Goal: Use online tool/utility

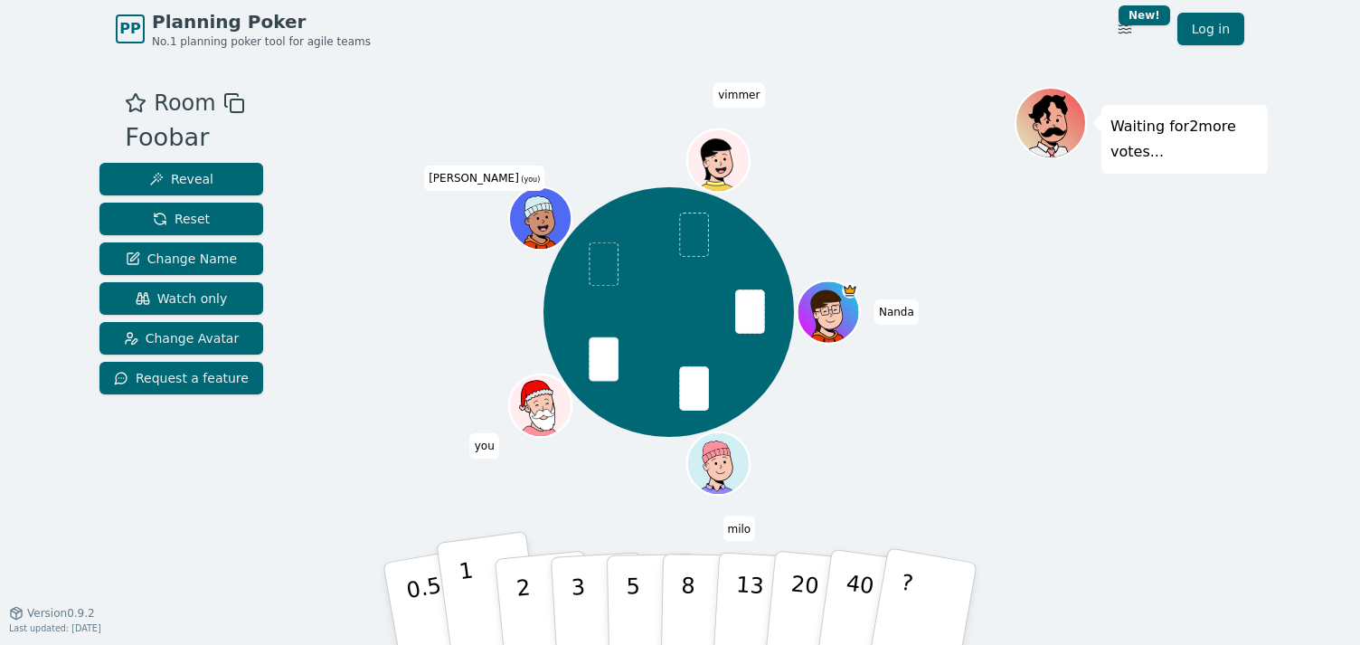
click at [473, 588] on button "1" at bounding box center [490, 604] width 108 height 146
click at [514, 594] on button "2" at bounding box center [544, 604] width 103 height 144
click at [516, 588] on p "2" at bounding box center [525, 606] width 24 height 99
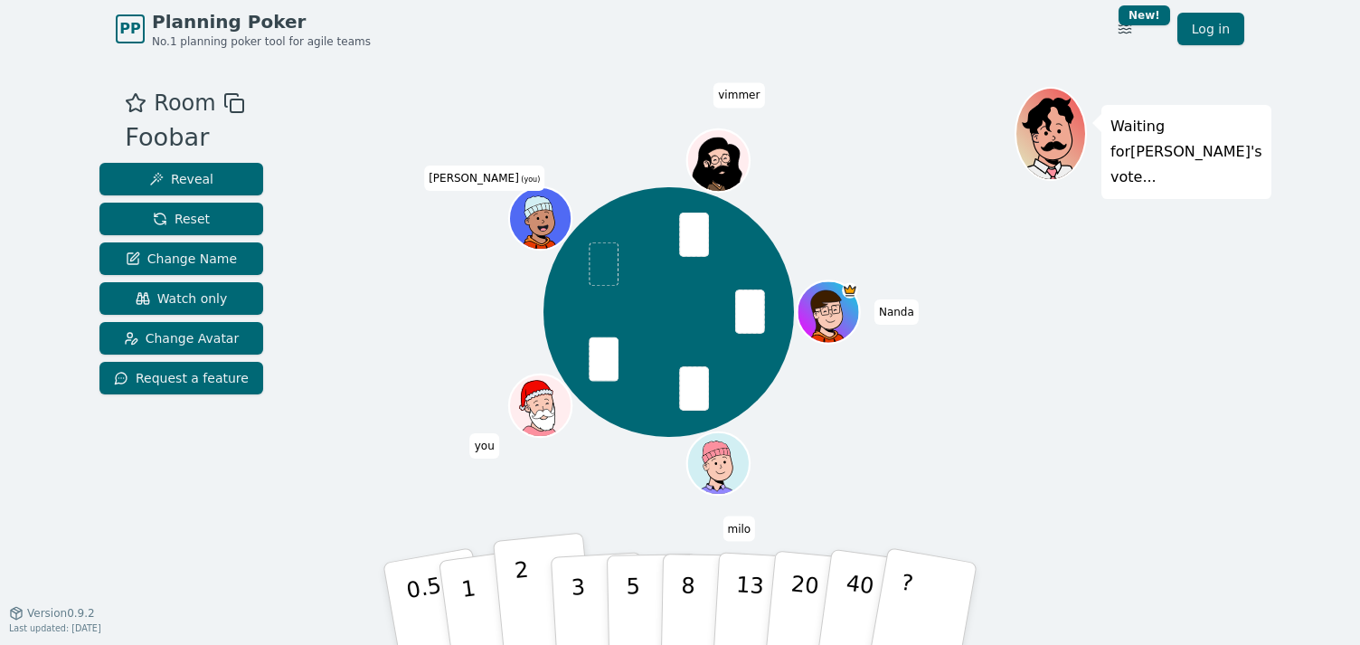
click at [527, 591] on p "2" at bounding box center [525, 606] width 24 height 99
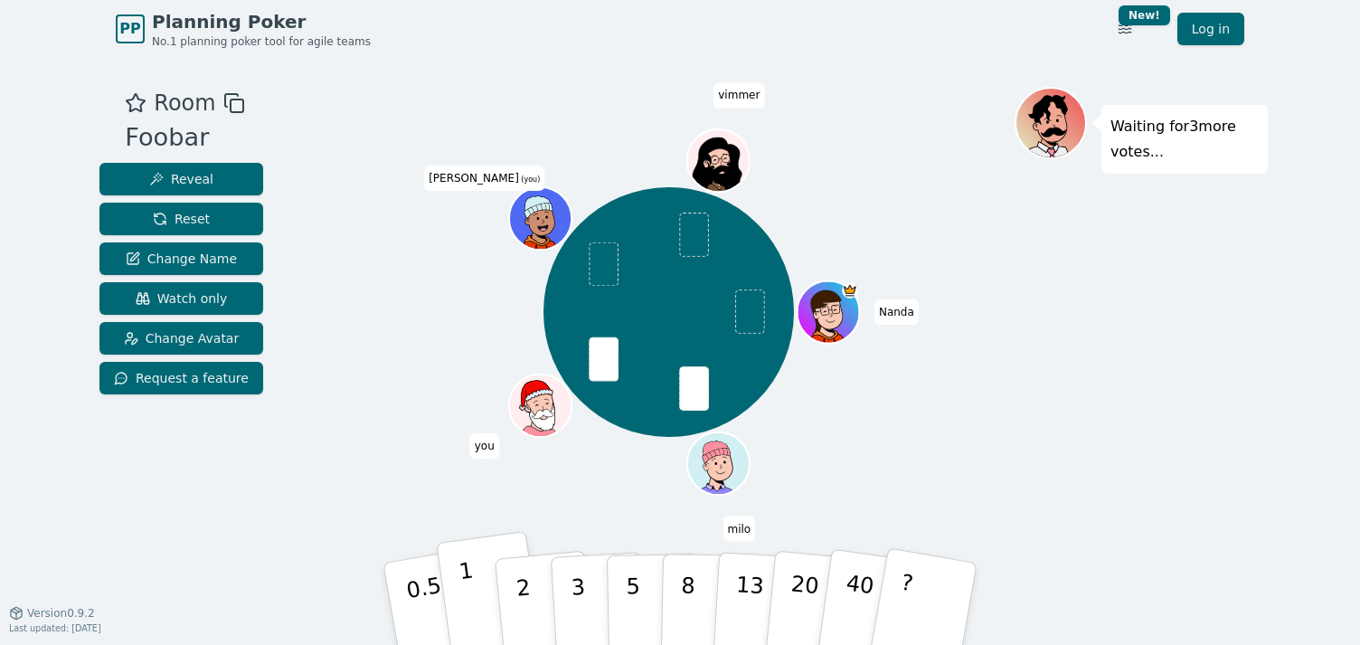
click at [481, 595] on button "1" at bounding box center [490, 604] width 108 height 146
click at [521, 533] on div "[PERSON_NAME] you [PERSON_NAME] (you) [PERSON_NAME]" at bounding box center [669, 335] width 692 height 497
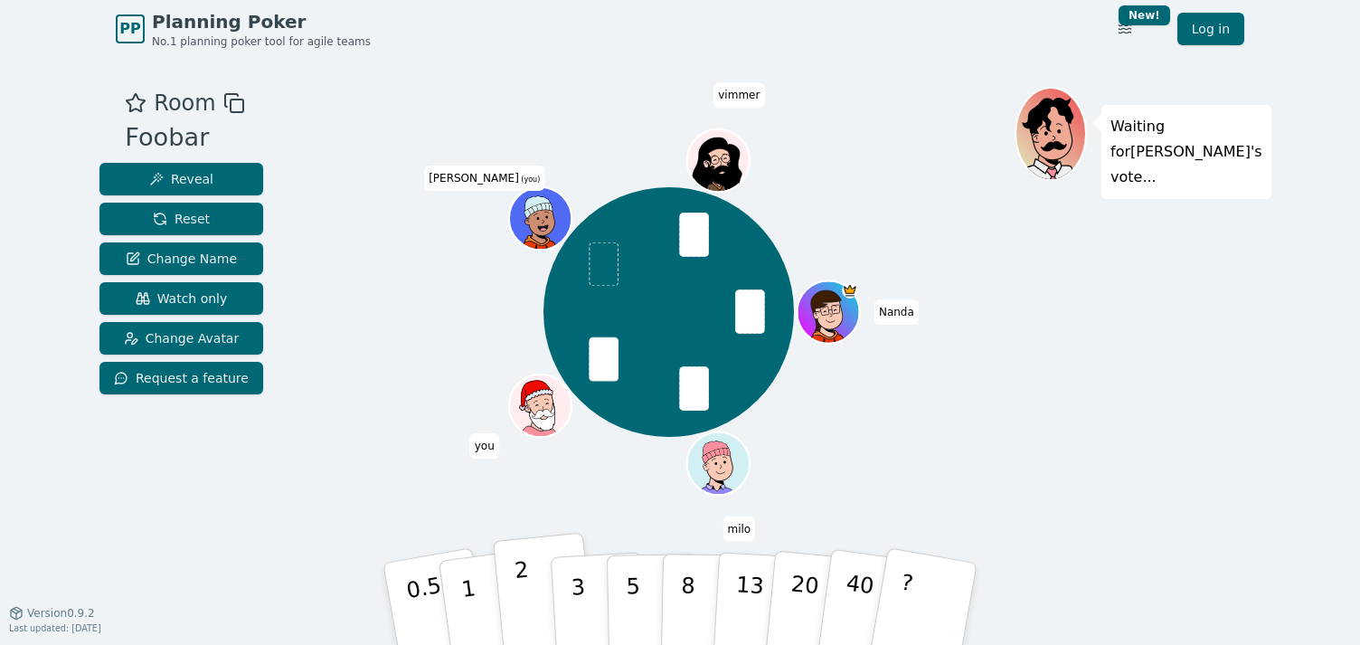
click at [528, 594] on p "2" at bounding box center [525, 606] width 24 height 99
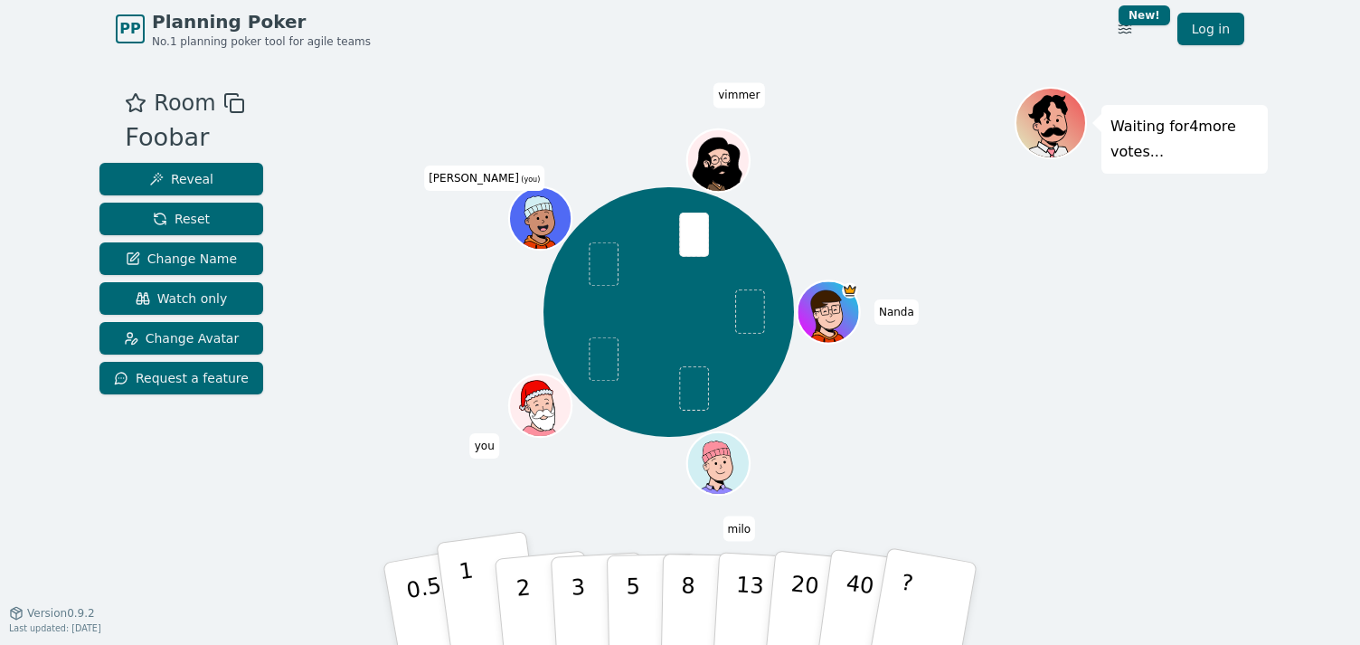
click at [471, 609] on p "1" at bounding box center [470, 606] width 27 height 99
click at [473, 605] on button "1" at bounding box center [490, 604] width 108 height 146
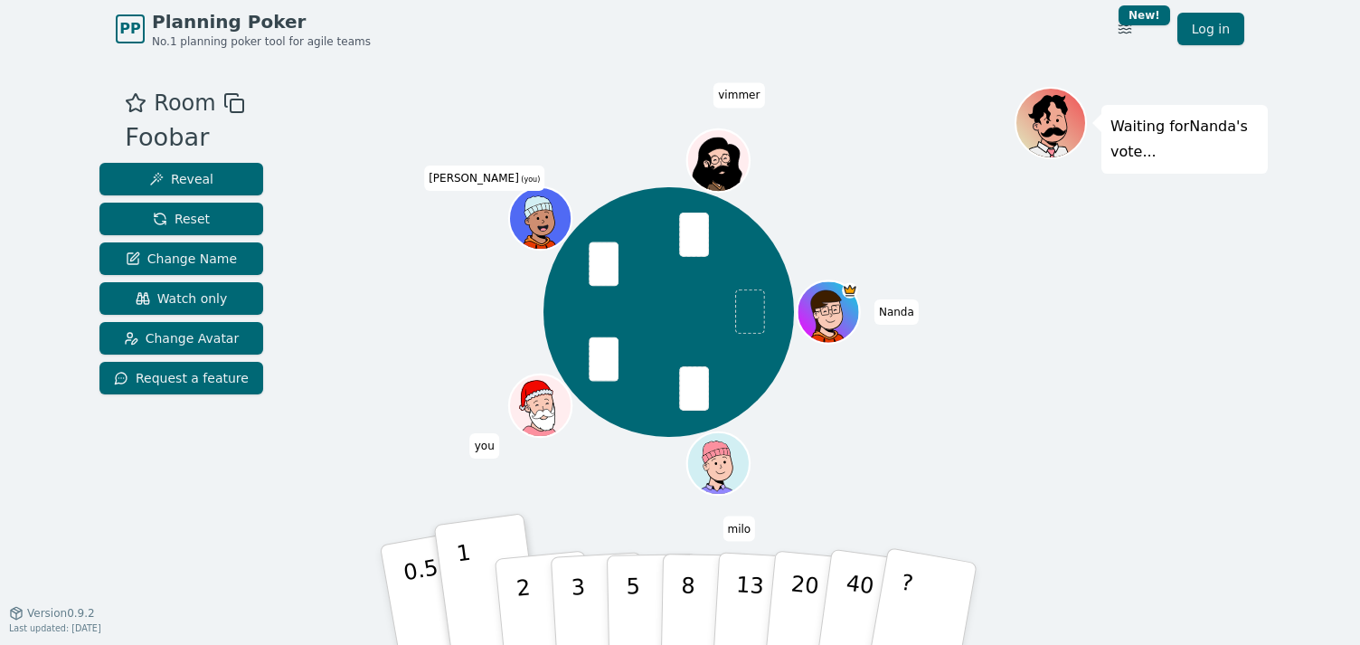
click at [411, 597] on p "0.5" at bounding box center [426, 605] width 51 height 102
